Goal: Task Accomplishment & Management: Manage account settings

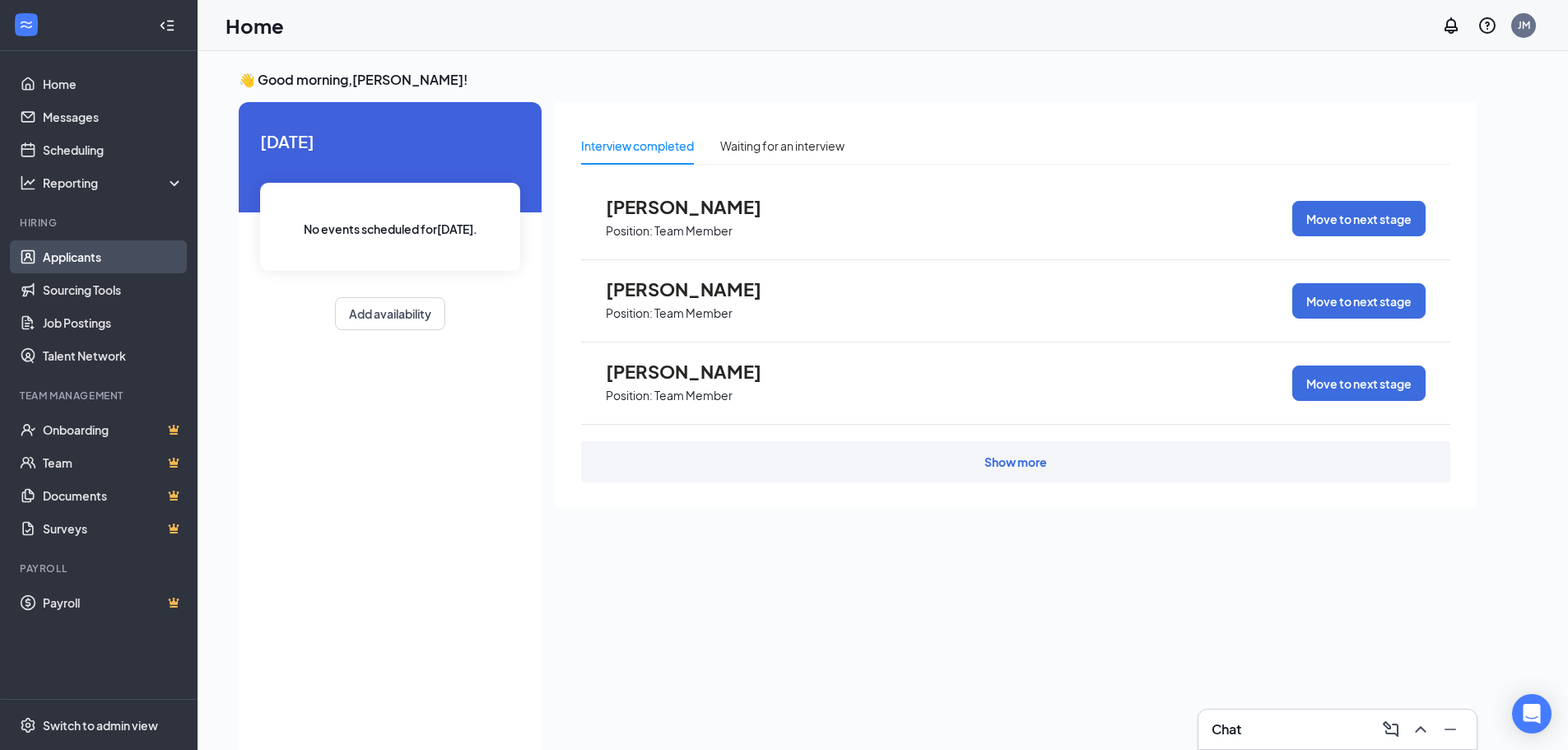
click at [96, 259] on link "Applicants" at bounding box center [113, 256] width 140 height 33
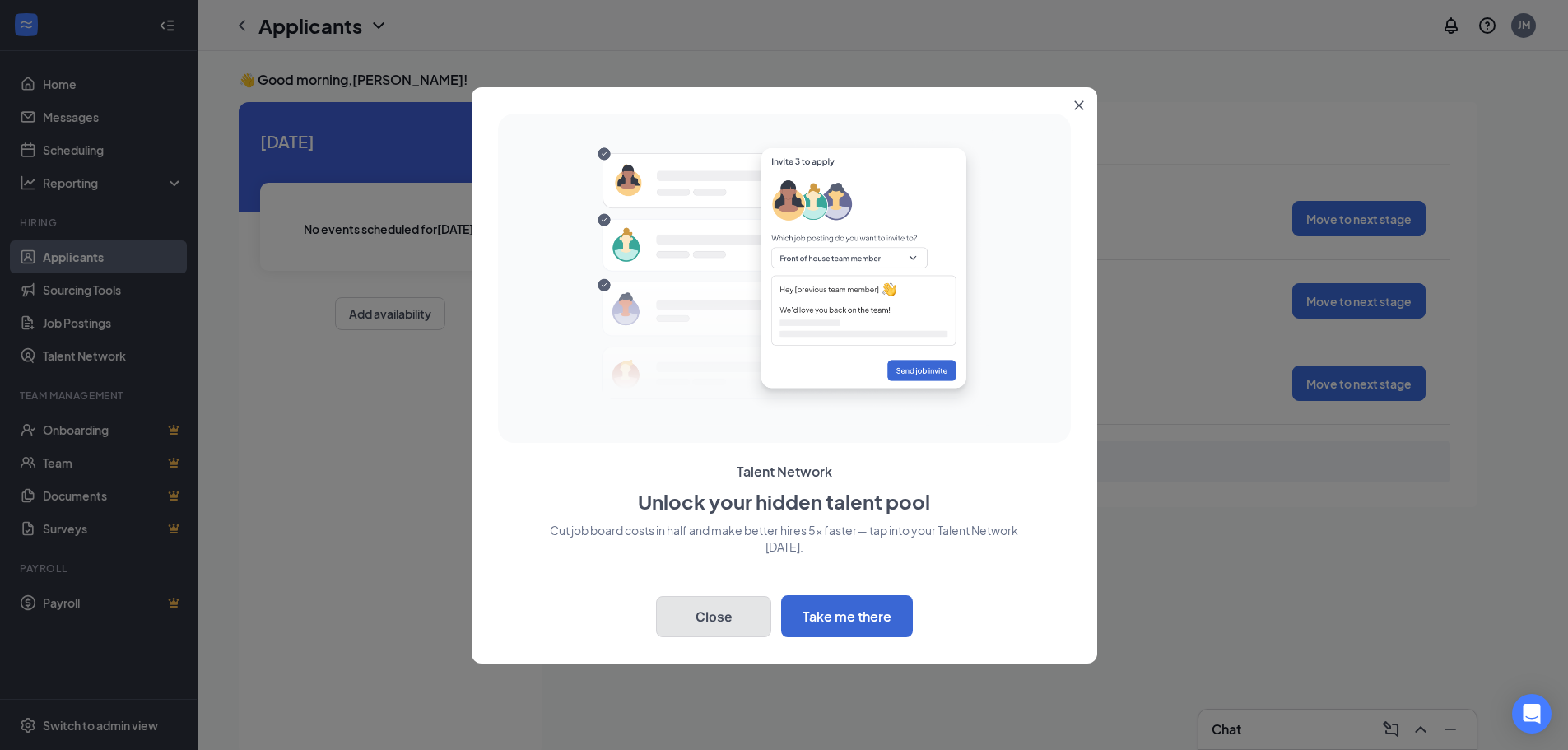
click at [699, 620] on button "Close" at bounding box center [713, 617] width 116 height 42
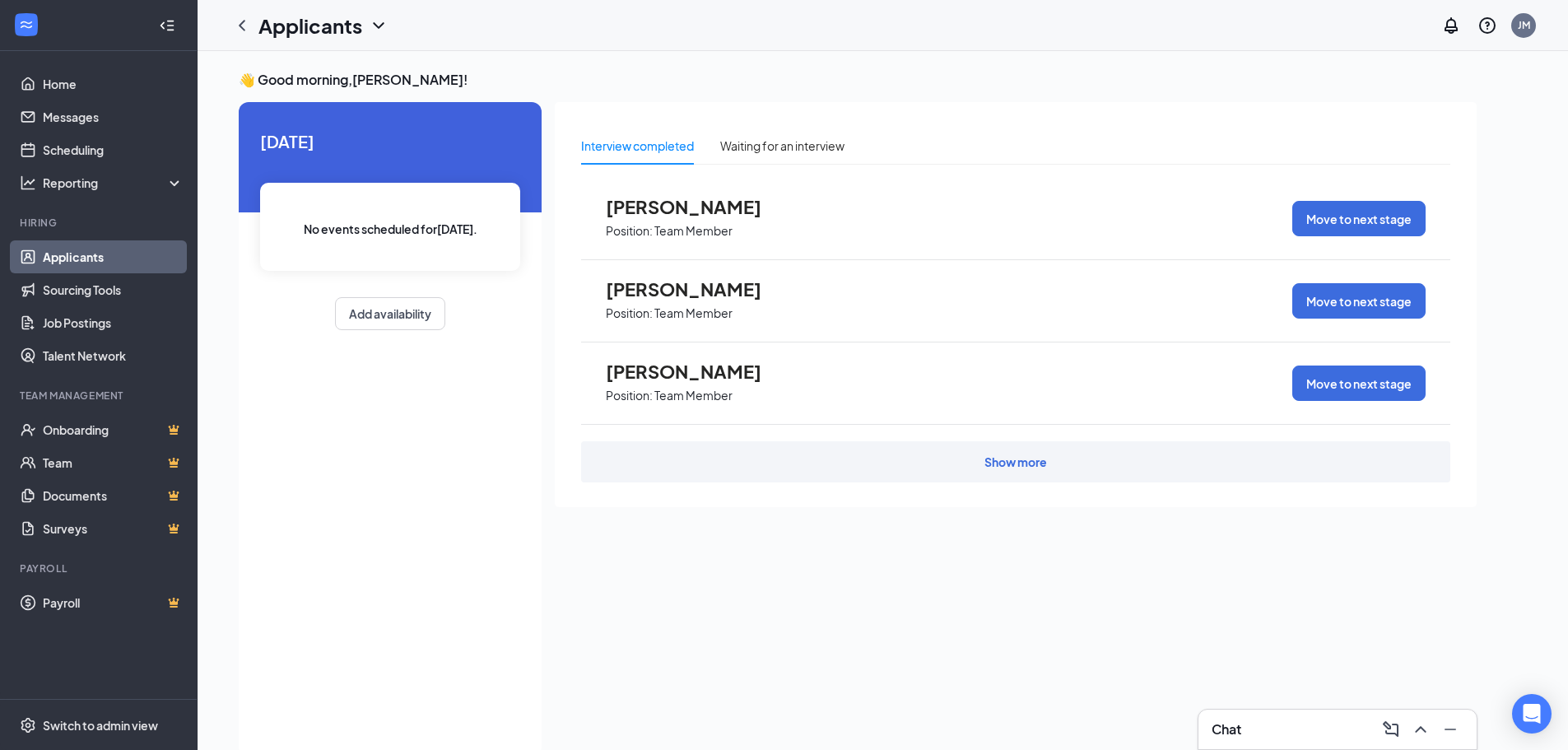
click at [74, 257] on link "Applicants" at bounding box center [113, 256] width 140 height 33
click at [380, 26] on icon "ChevronDown" at bounding box center [379, 26] width 20 height 20
click at [377, 27] on icon "ChevronDown" at bounding box center [378, 25] width 11 height 7
click at [765, 148] on div "Waiting for an interview" at bounding box center [783, 145] width 125 height 18
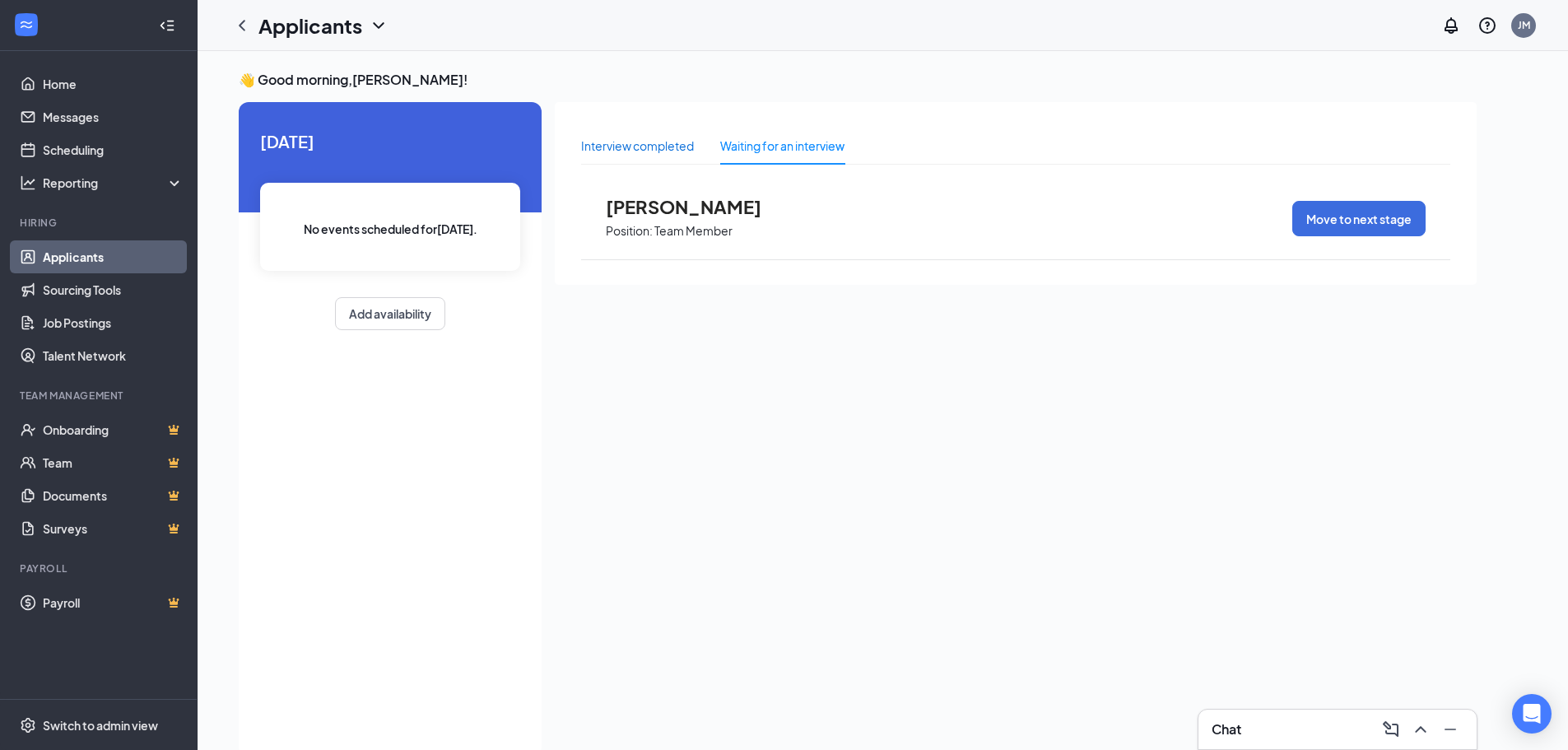
click at [663, 140] on div "Interview completed" at bounding box center [638, 145] width 113 height 18
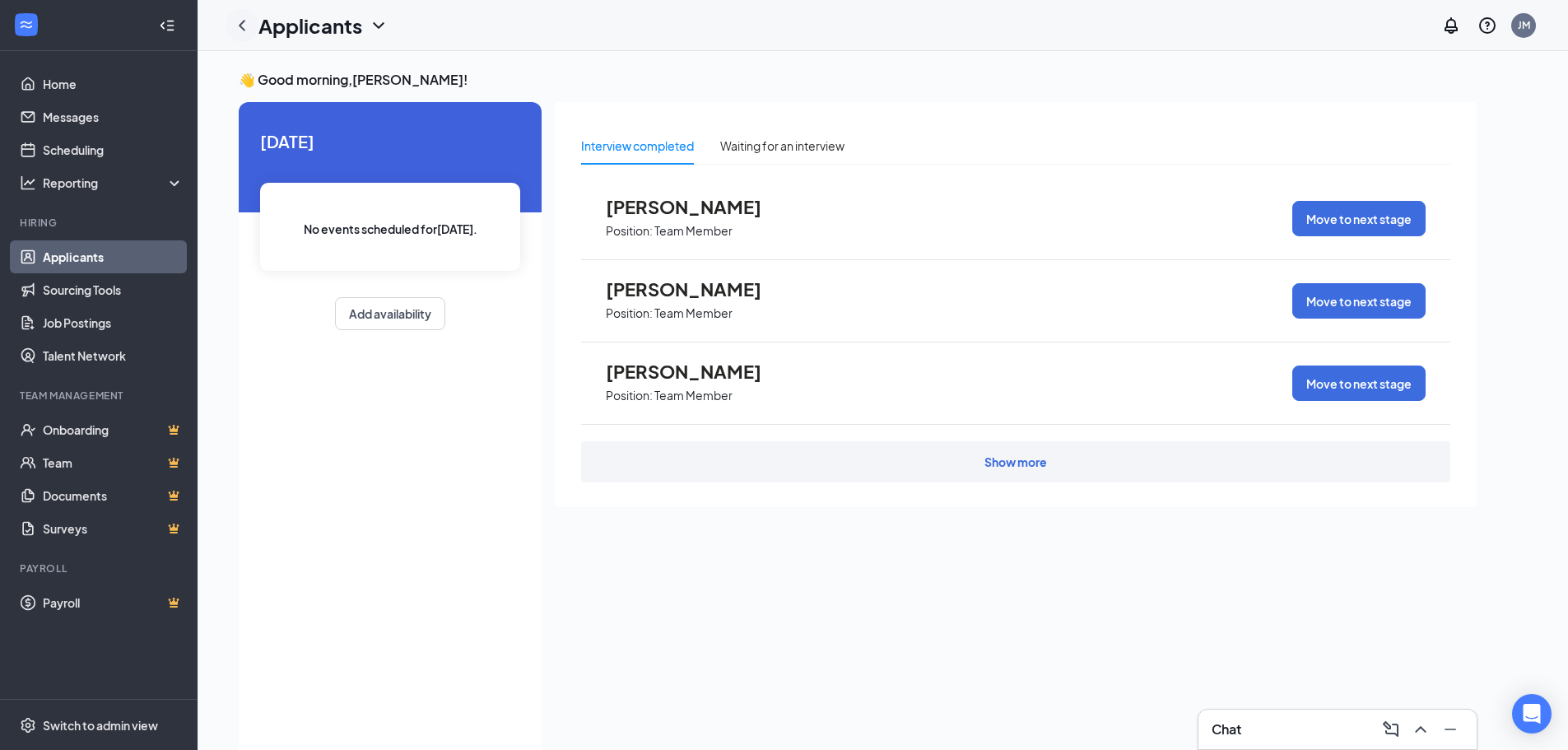
click at [242, 28] on icon "ChevronLeft" at bounding box center [241, 25] width 7 height 11
click at [241, 31] on icon "ChevronLeft" at bounding box center [242, 26] width 20 height 20
click at [94, 717] on div "Switch to admin view" at bounding box center [100, 725] width 116 height 17
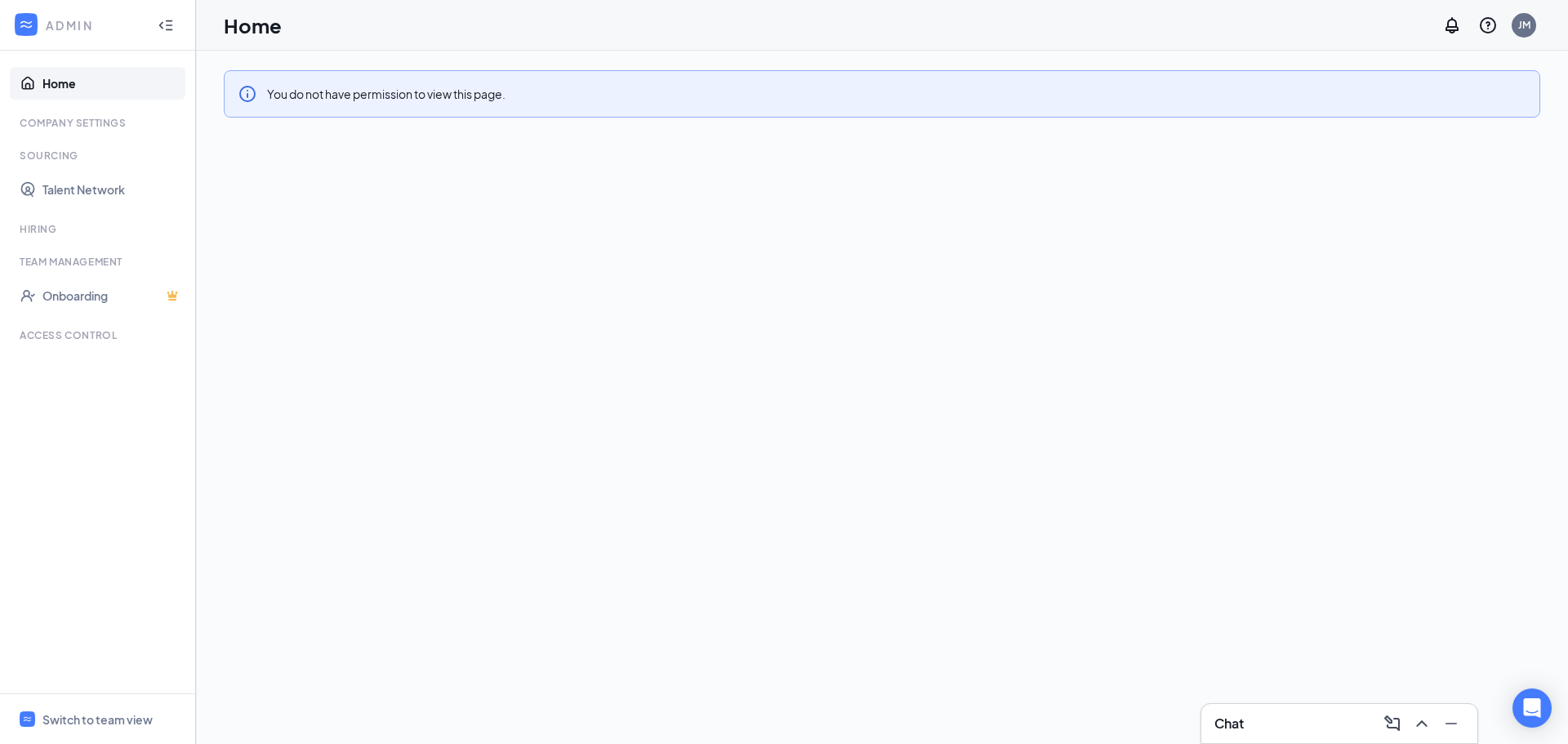
click at [164, 23] on icon "Collapse" at bounding box center [166, 25] width 17 height 17
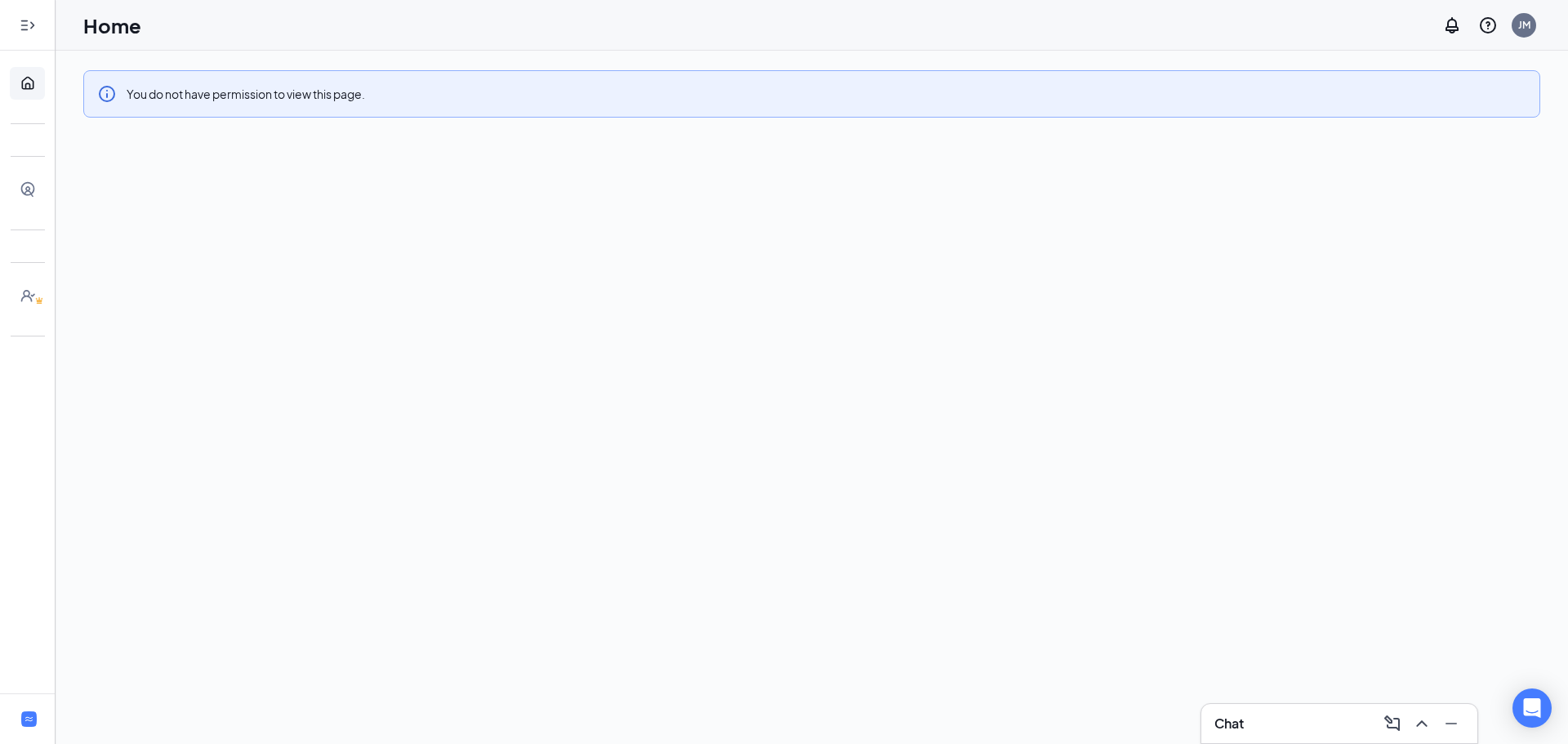
click at [32, 38] on div at bounding box center [27, 25] width 32 height 32
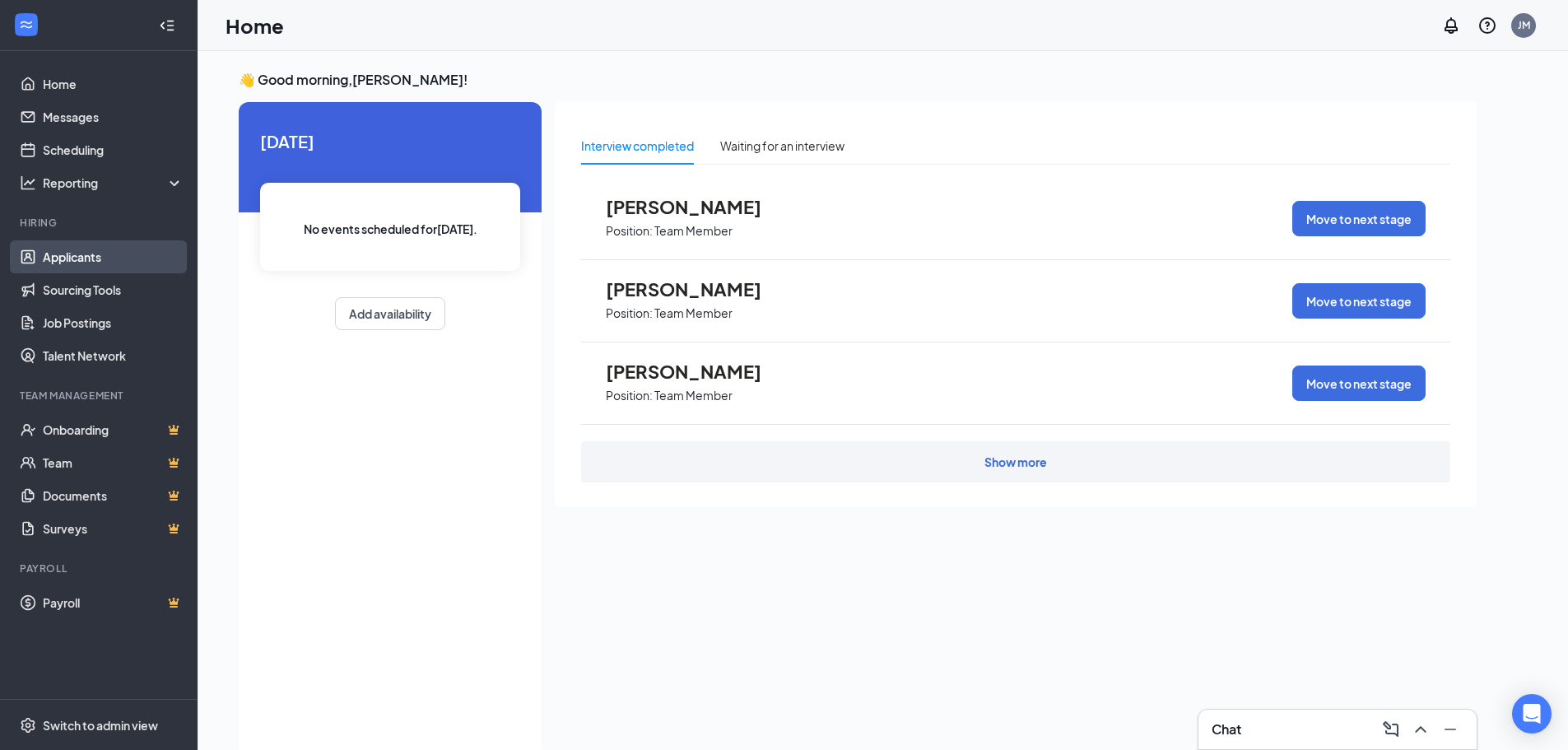
click at [61, 259] on link "Applicants" at bounding box center [113, 256] width 140 height 33
click at [998, 480] on div "Show more" at bounding box center [1016, 462] width 870 height 42
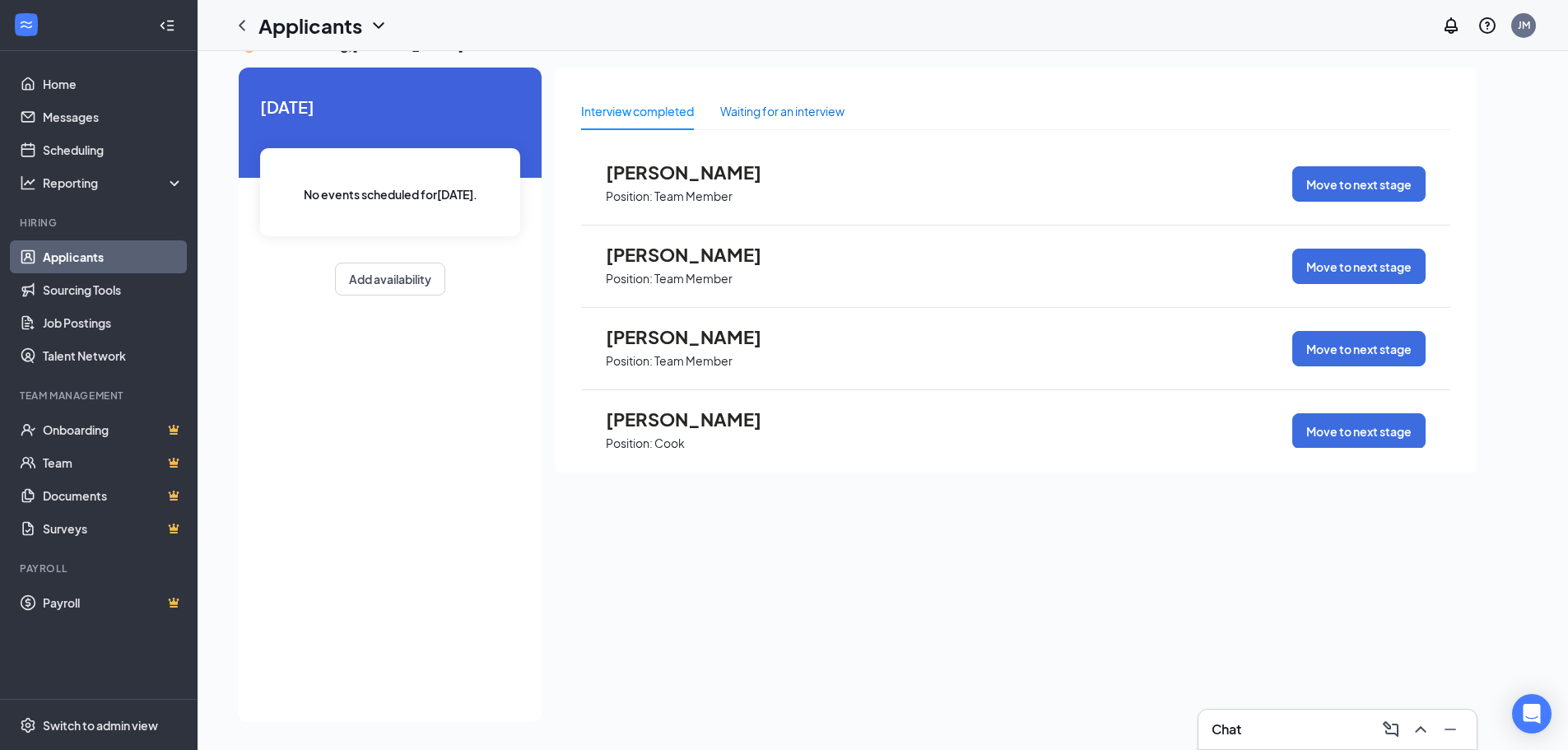
click at [787, 109] on div "Waiting for an interview" at bounding box center [783, 111] width 125 height 18
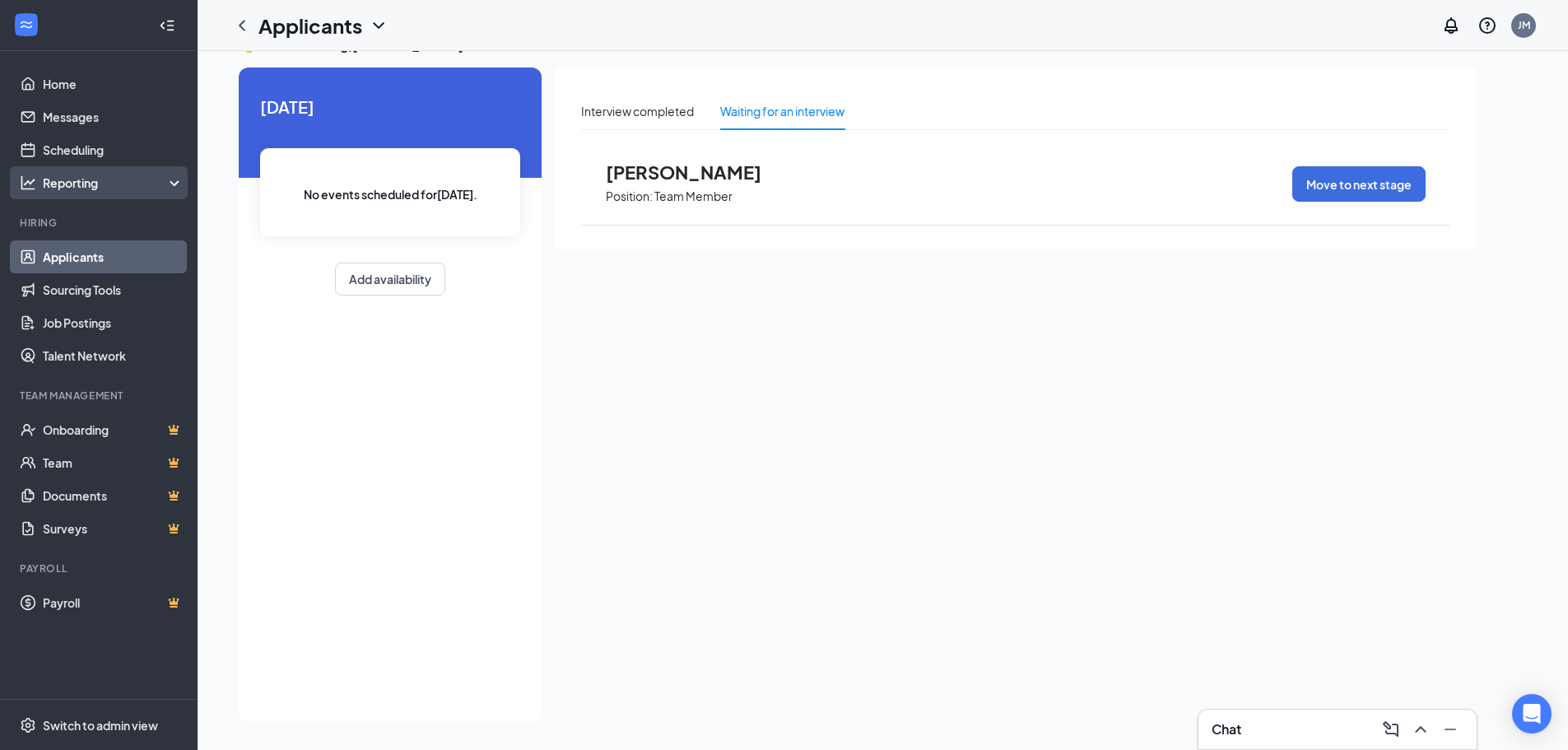
click at [120, 186] on div "Reporting" at bounding box center [113, 182] width 141 height 17
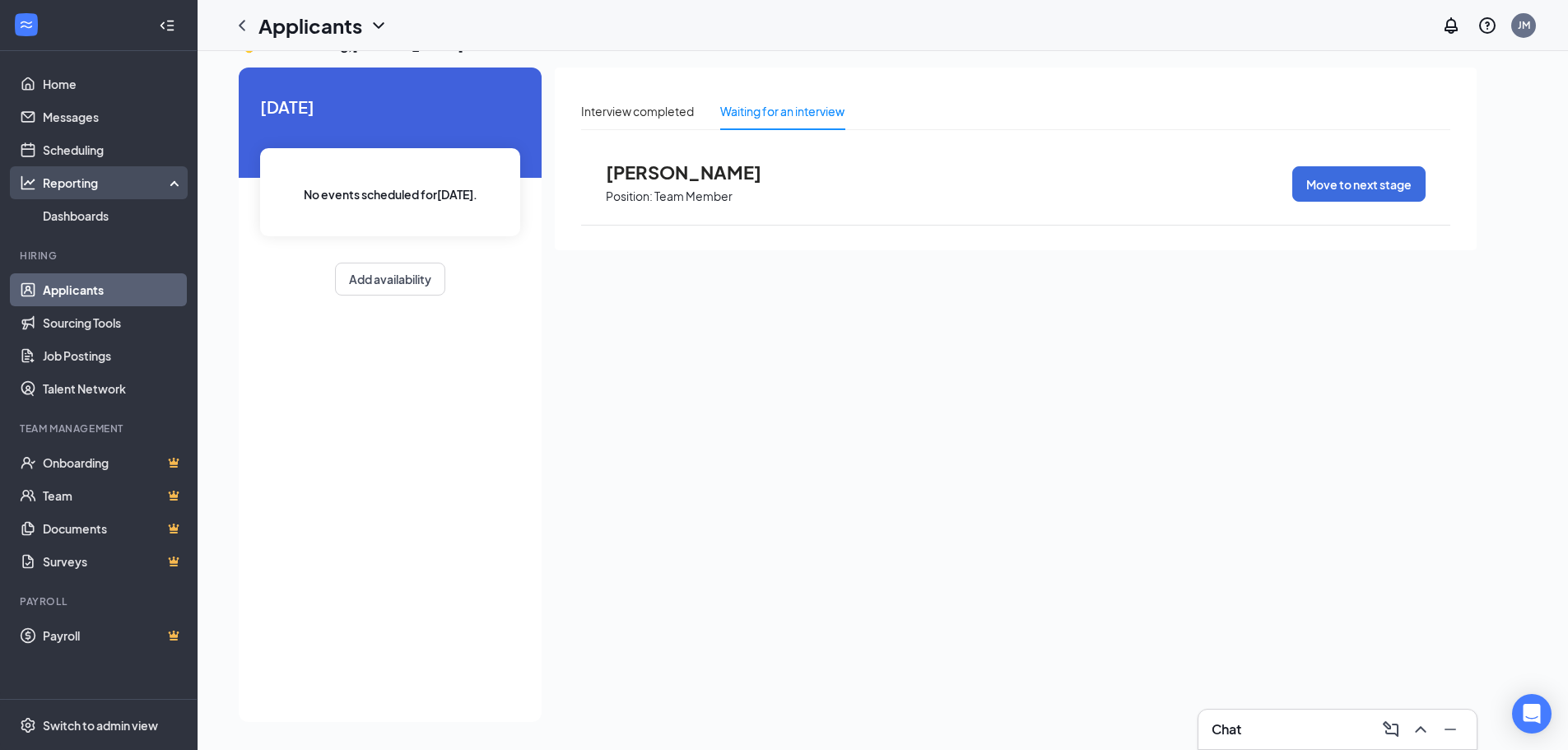
click at [120, 186] on div "Reporting" at bounding box center [113, 182] width 141 height 17
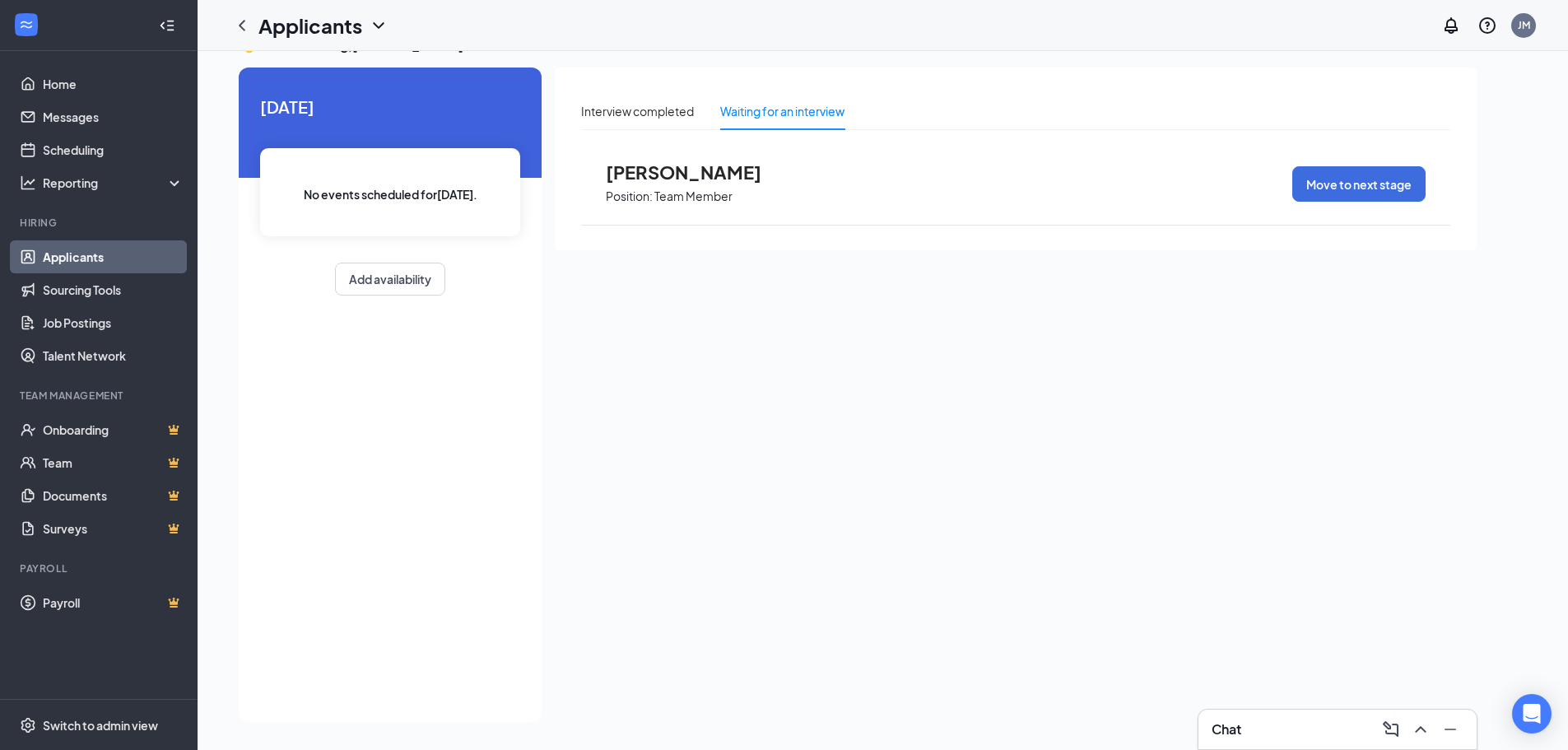
click at [375, 25] on icon "ChevronDown" at bounding box center [379, 26] width 20 height 20
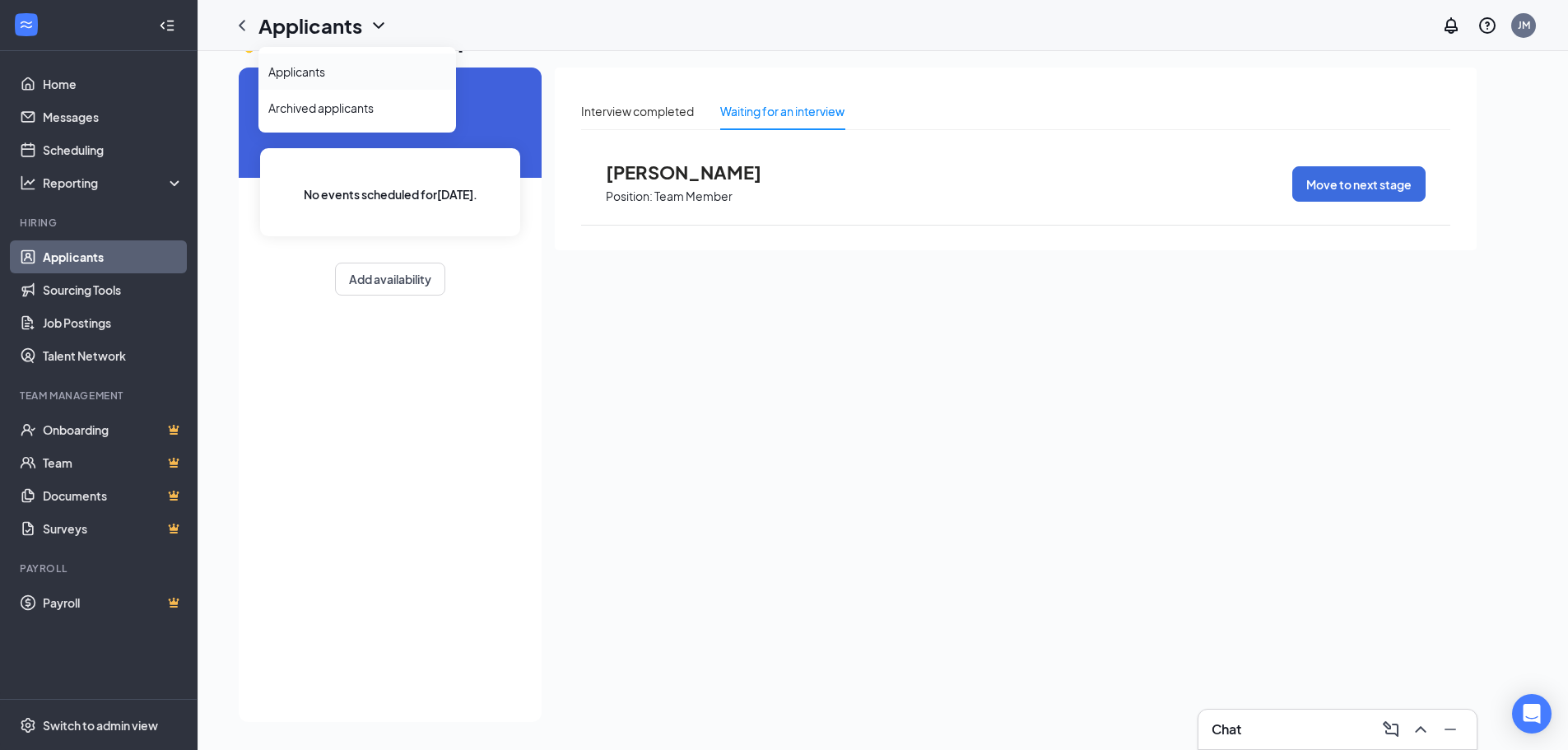
click at [307, 67] on link "Applicants" at bounding box center [357, 71] width 178 height 17
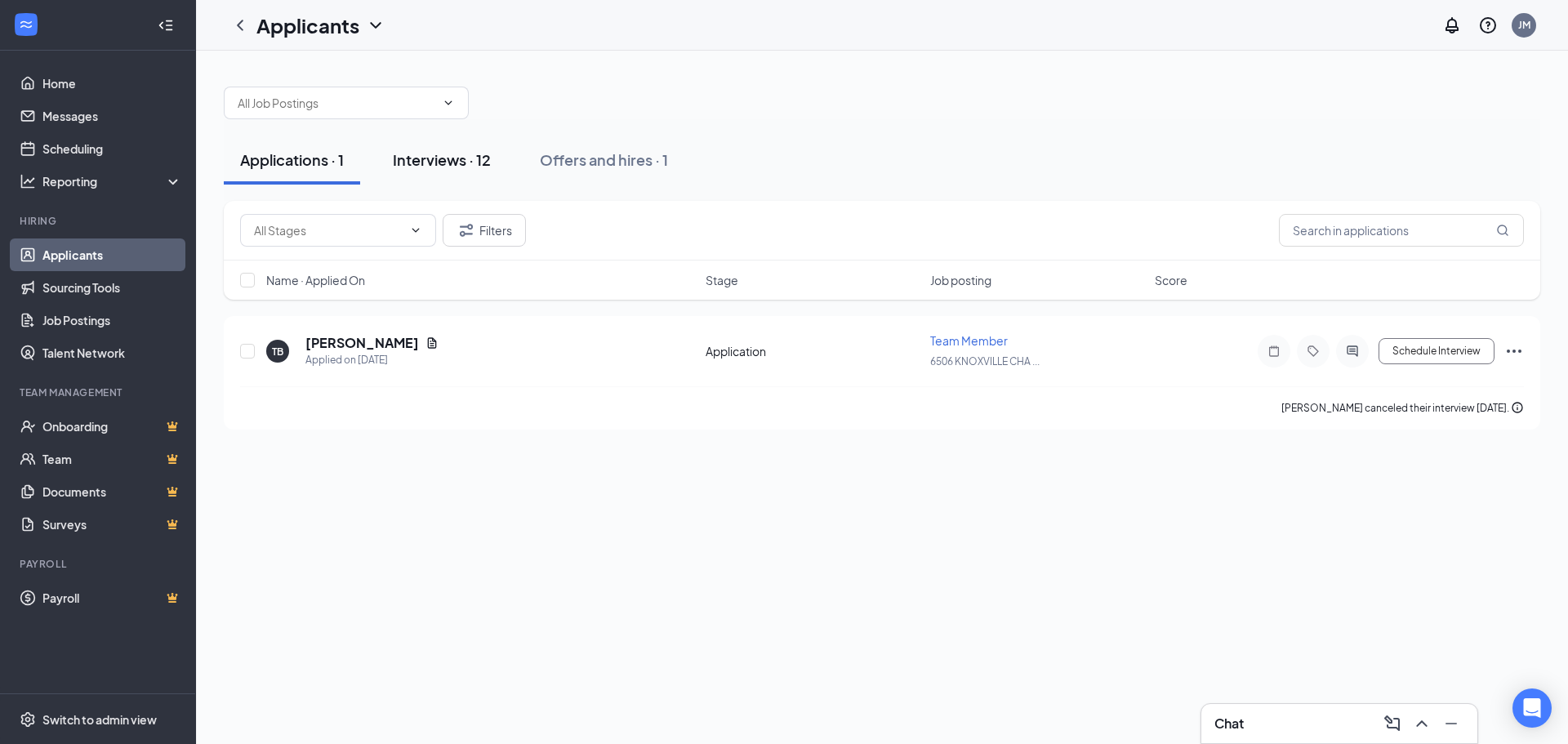
click at [450, 160] on div "Interviews · 12" at bounding box center [442, 159] width 98 height 21
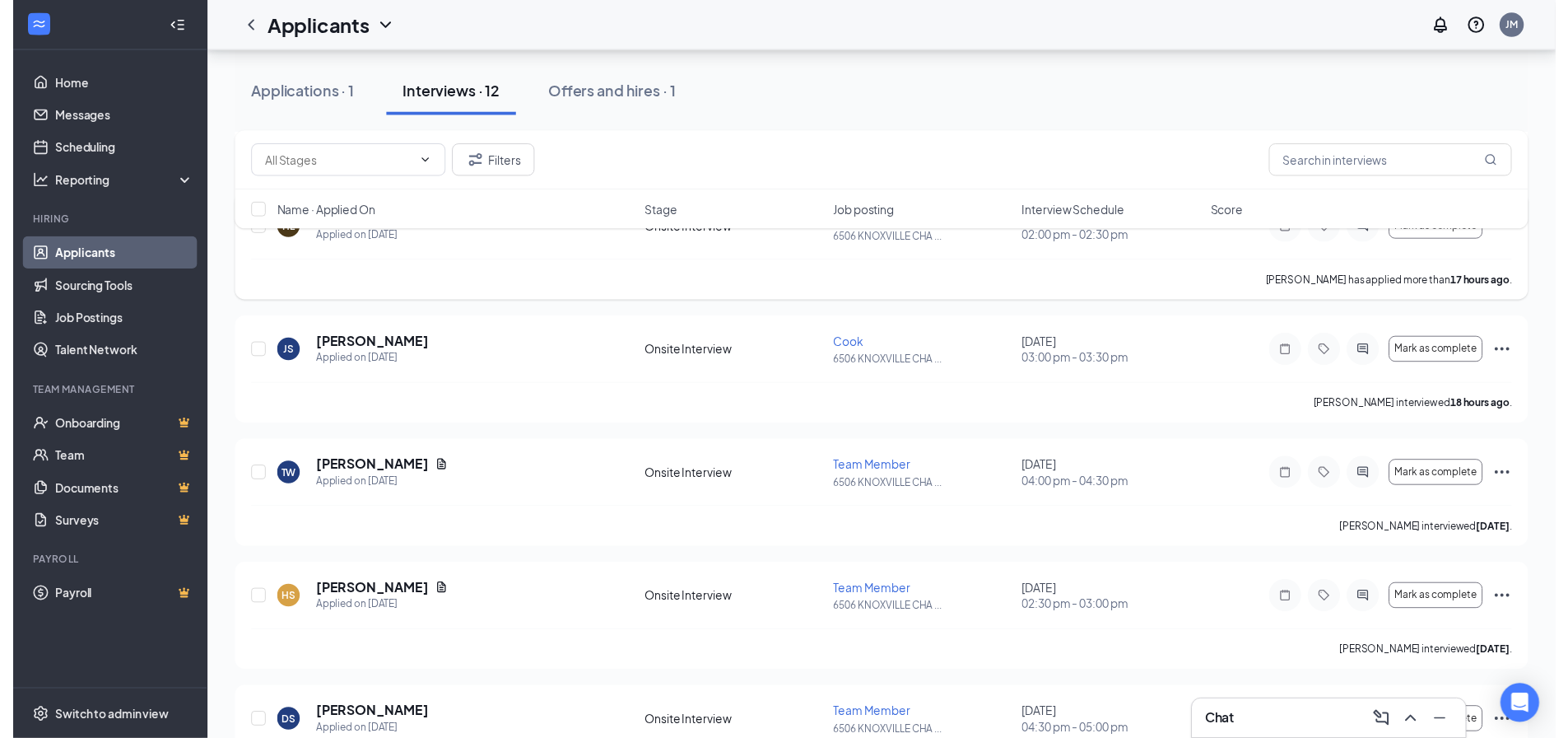
scroll to position [412, 0]
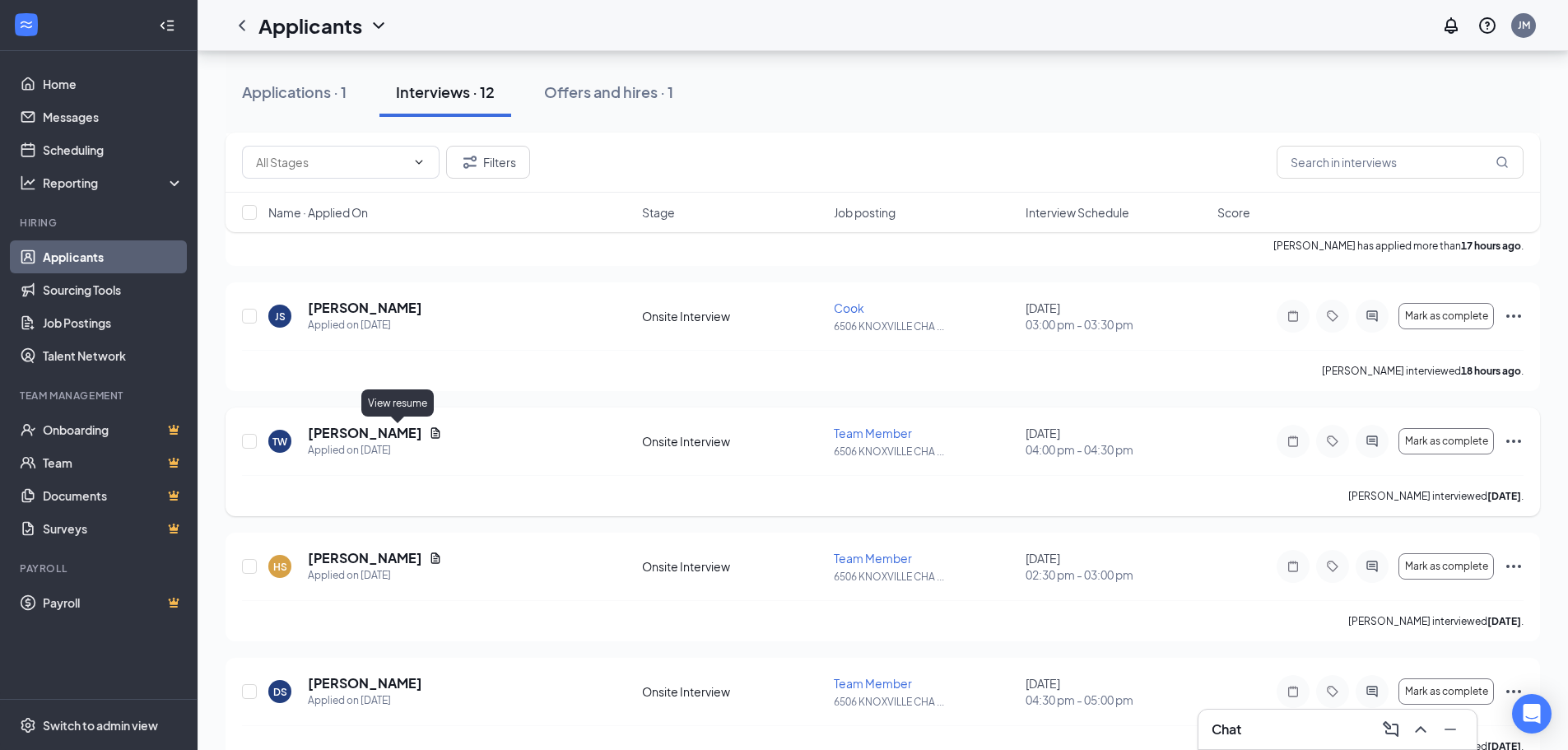
click at [429, 429] on icon "Document" at bounding box center [435, 432] width 13 height 13
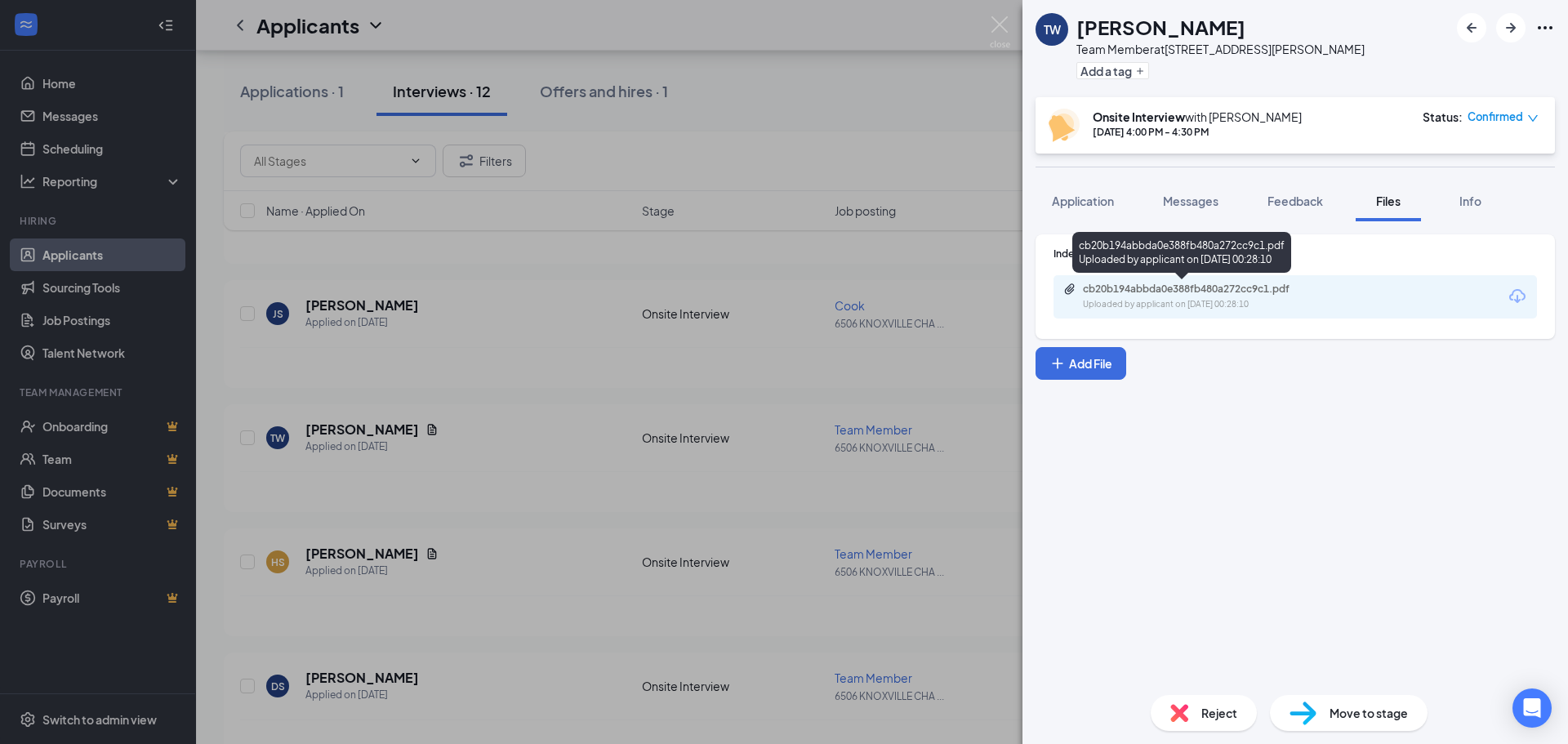
click at [1200, 298] on div "Uploaded by applicant on [DATE] 00:28:10" at bounding box center [1206, 304] width 245 height 13
click at [927, 168] on div "TW [PERSON_NAME] Team Member at [STREET_ADDRESS][PERSON_NAME] Add a tag Onsite …" at bounding box center [784, 372] width 1568 height 744
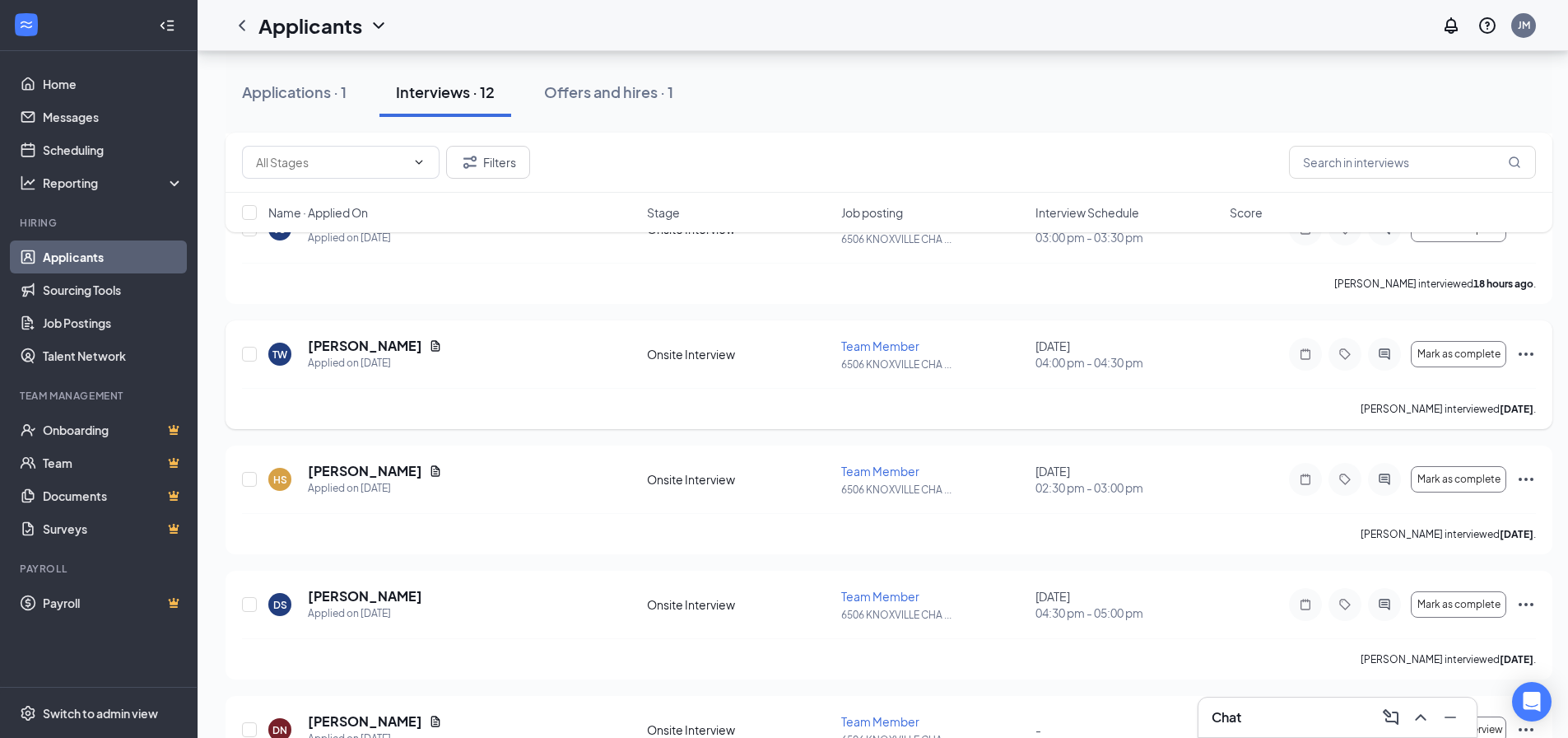
scroll to position [577, 0]
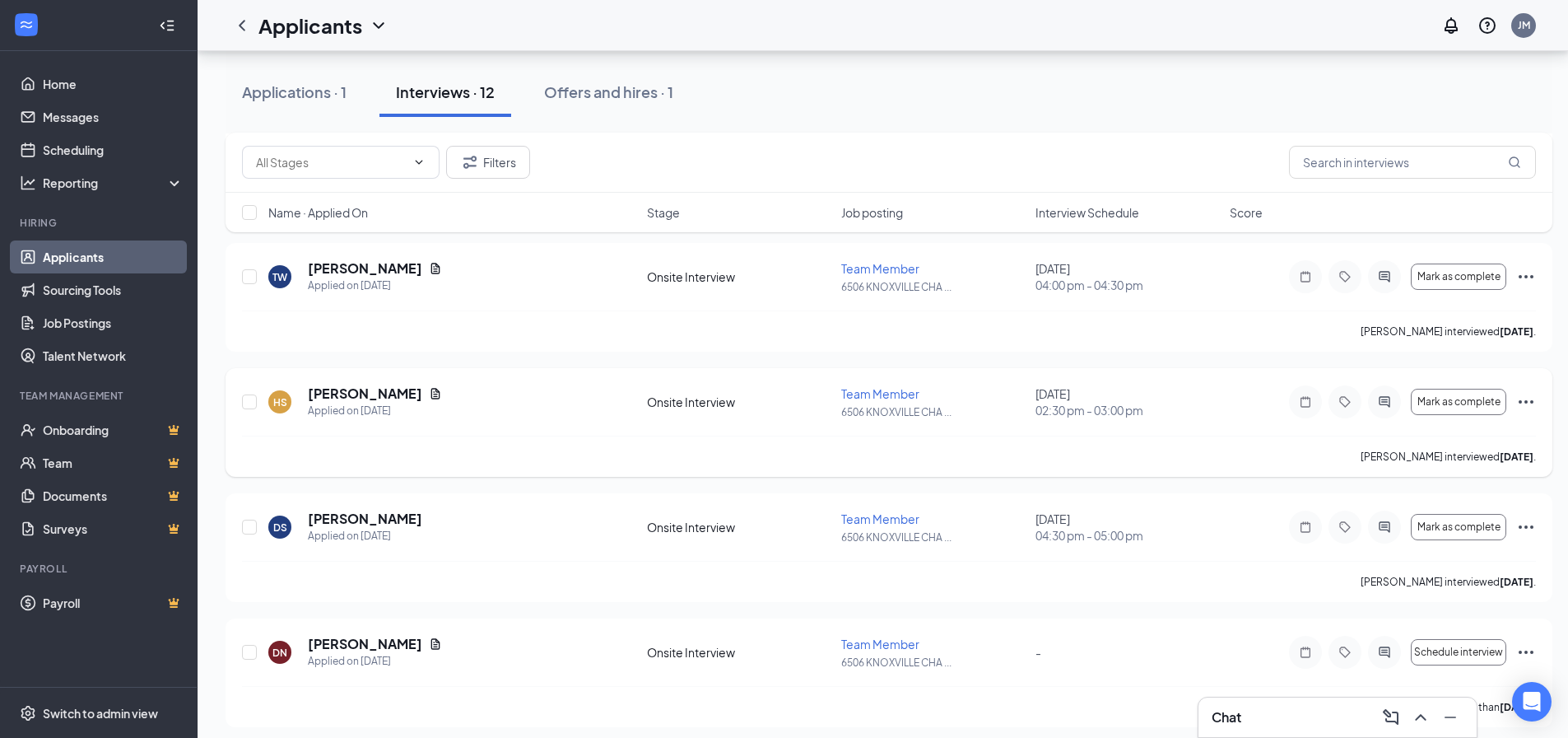
click at [442, 391] on div "[PERSON_NAME]" at bounding box center [375, 394] width 135 height 18
click at [440, 391] on icon "Document" at bounding box center [435, 393] width 9 height 11
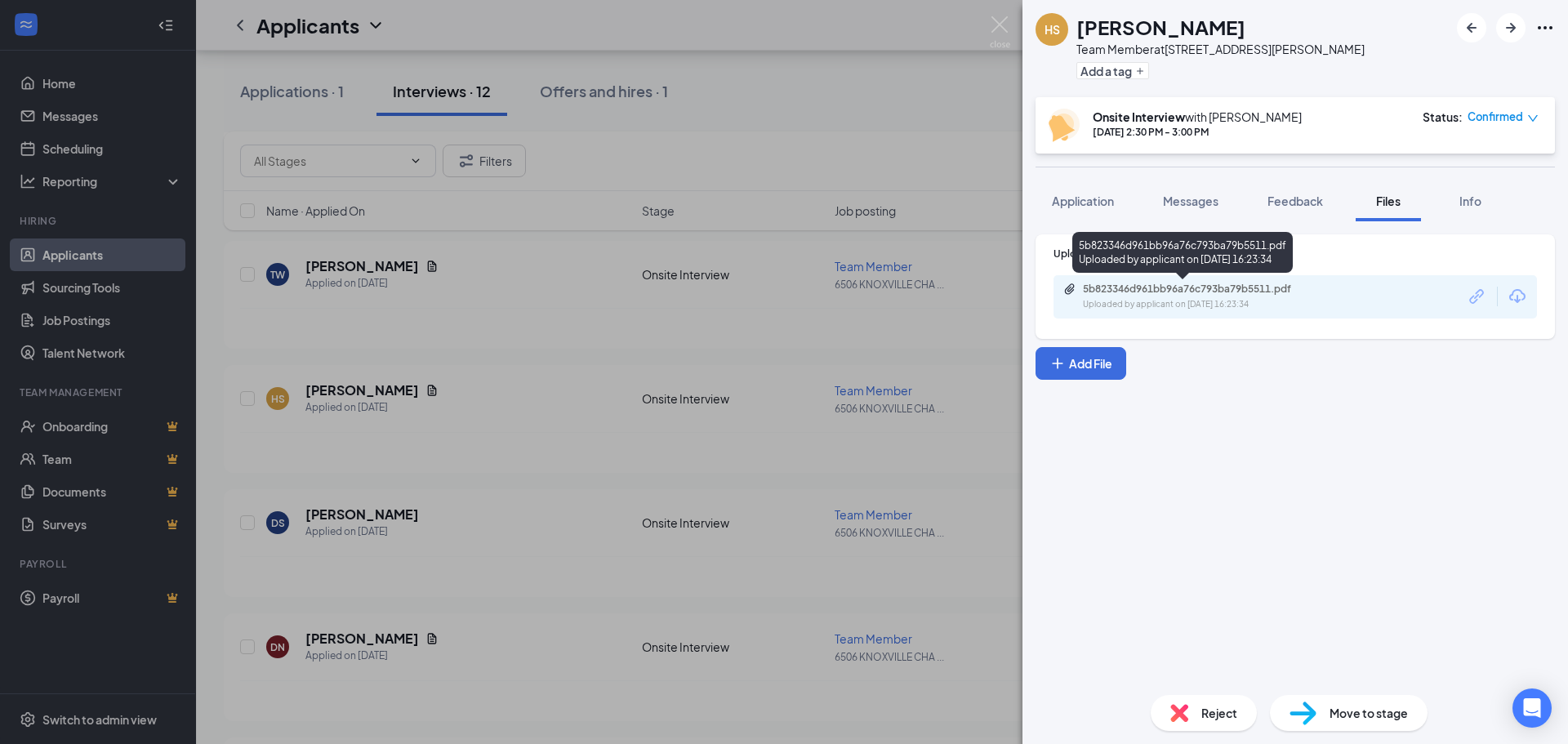
click at [1214, 296] on div "5b823346d961bb96a76c793ba79b5511.pdf Uploaded by applicant on [DATE] 16:23:34" at bounding box center [1196, 296] width 265 height 28
click at [863, 137] on div "HS [PERSON_NAME] Team Member at [STREET_ADDRESS][PERSON_NAME] Add a tag Onsite …" at bounding box center [784, 372] width 1568 height 744
